Goal: Check status: Check status

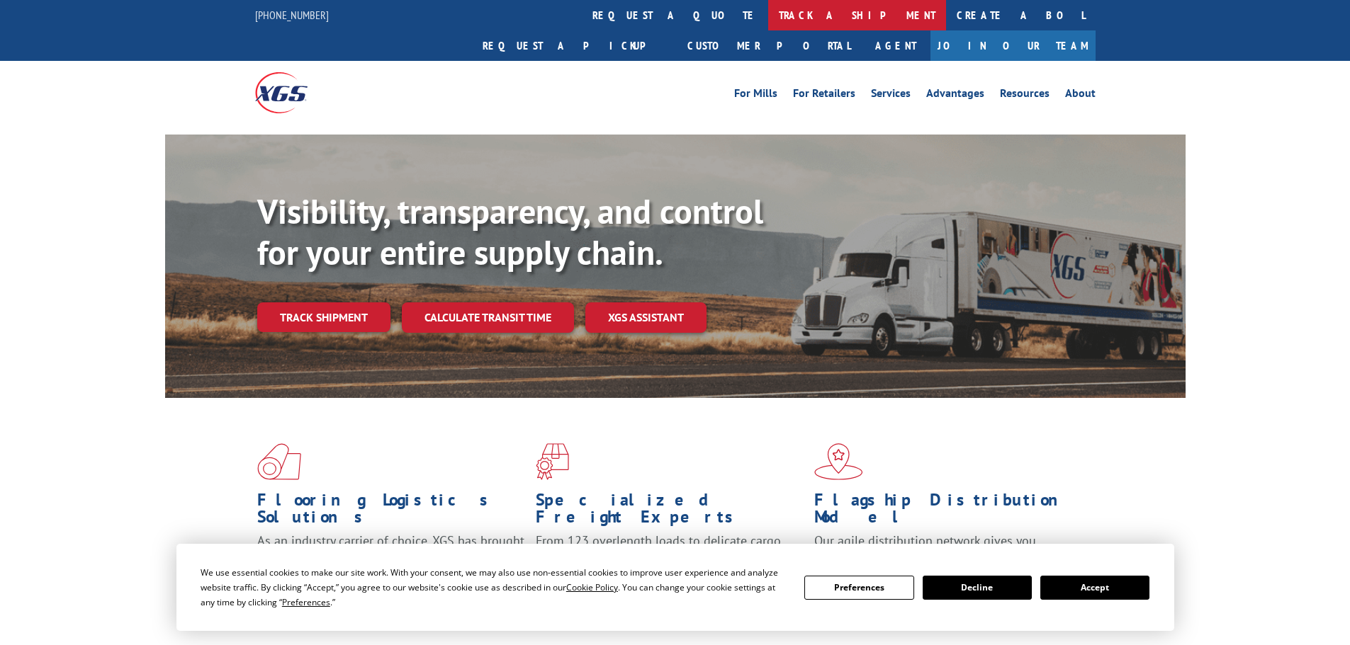
click at [768, 15] on link "track a shipment" at bounding box center [857, 15] width 178 height 30
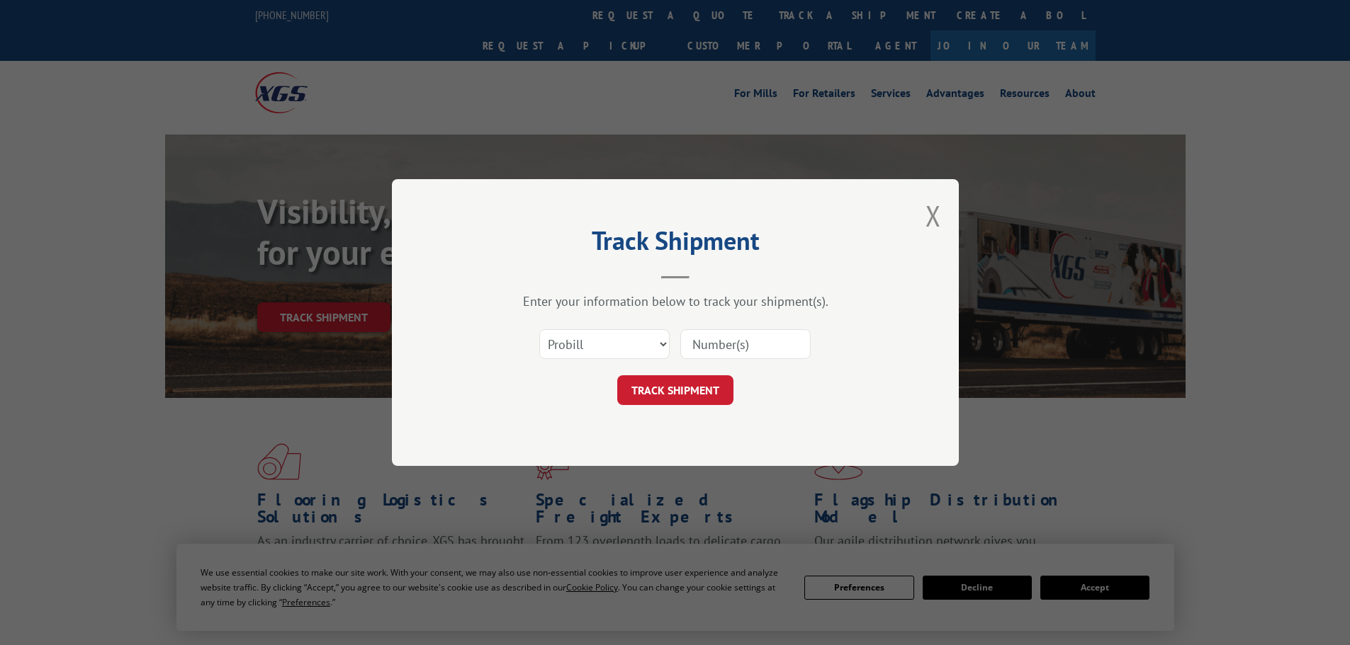
paste input "17602782"
type input "17602782"
click at [693, 388] on button "TRACK SHIPMENT" at bounding box center [675, 390] width 116 height 30
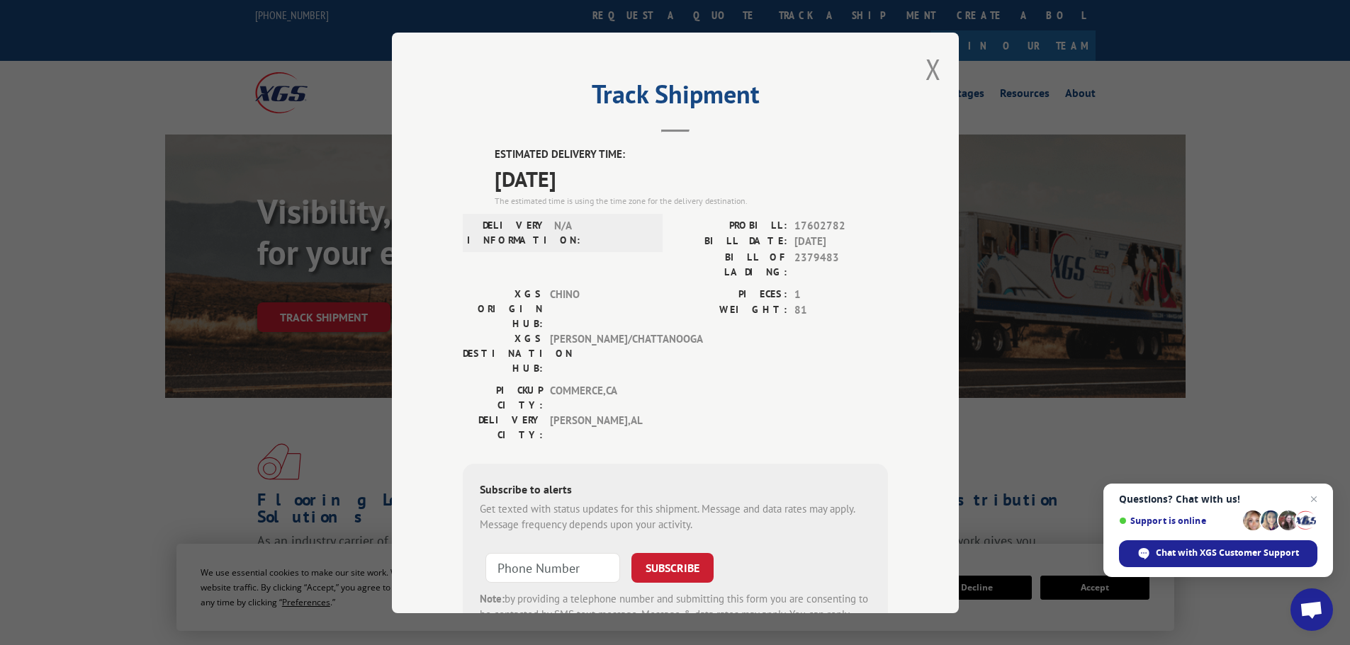
click at [818, 256] on span "2379483" at bounding box center [841, 264] width 94 height 30
copy span "2379483"
click at [926, 74] on button "Close modal" at bounding box center [933, 69] width 16 height 38
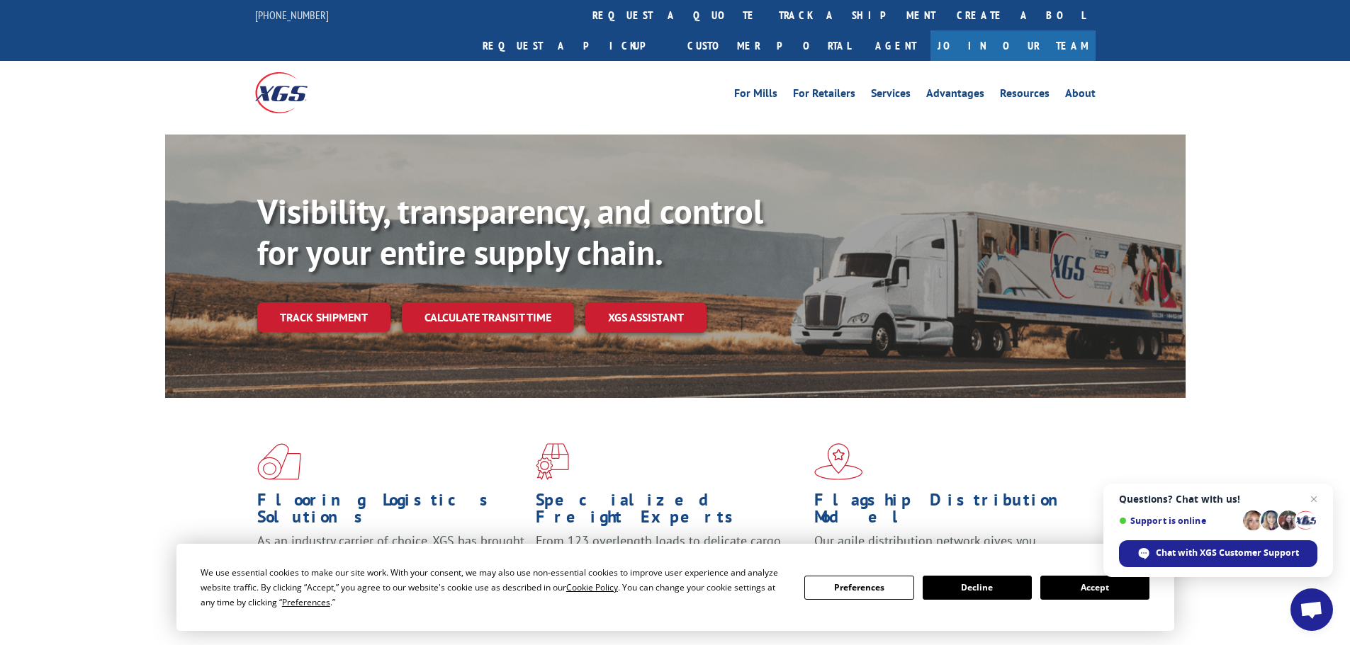
click at [768, 11] on link "track a shipment" at bounding box center [857, 15] width 178 height 30
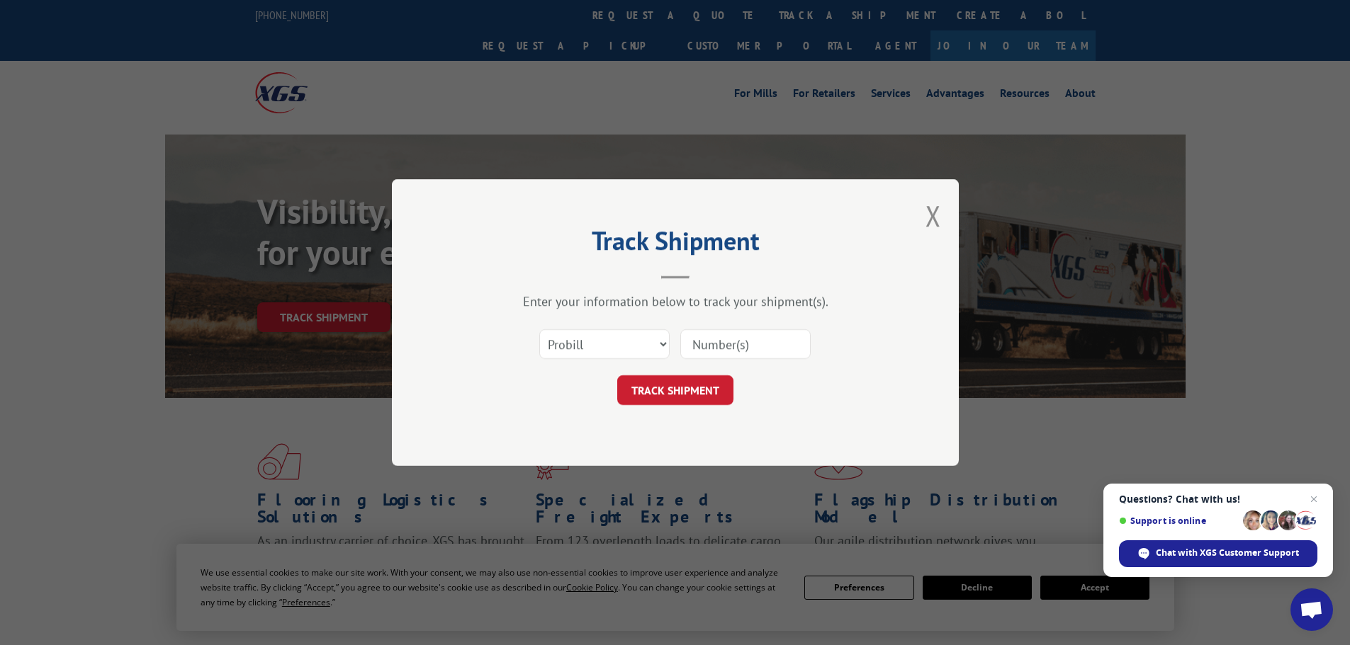
paste input "17602782"
type input "17602782"
click at [684, 388] on button "TRACK SHIPMENT" at bounding box center [675, 390] width 116 height 30
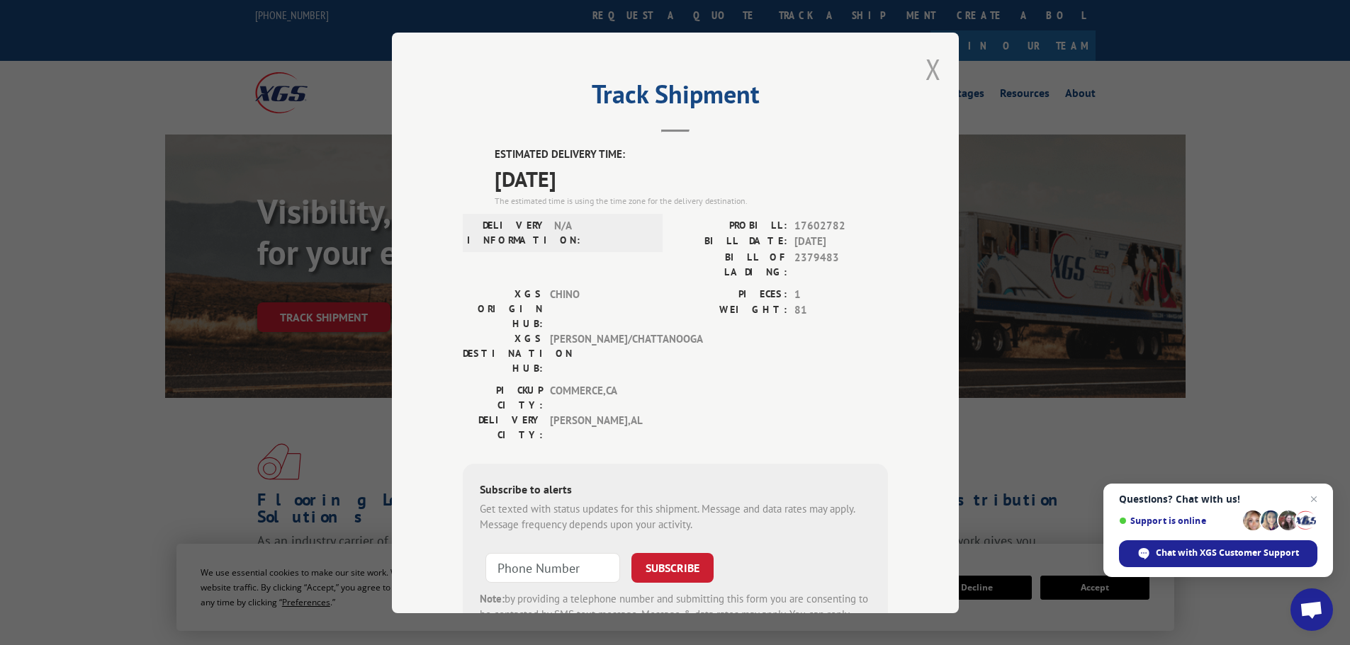
click at [932, 64] on button "Close modal" at bounding box center [933, 69] width 16 height 38
